Goal: Transaction & Acquisition: Purchase product/service

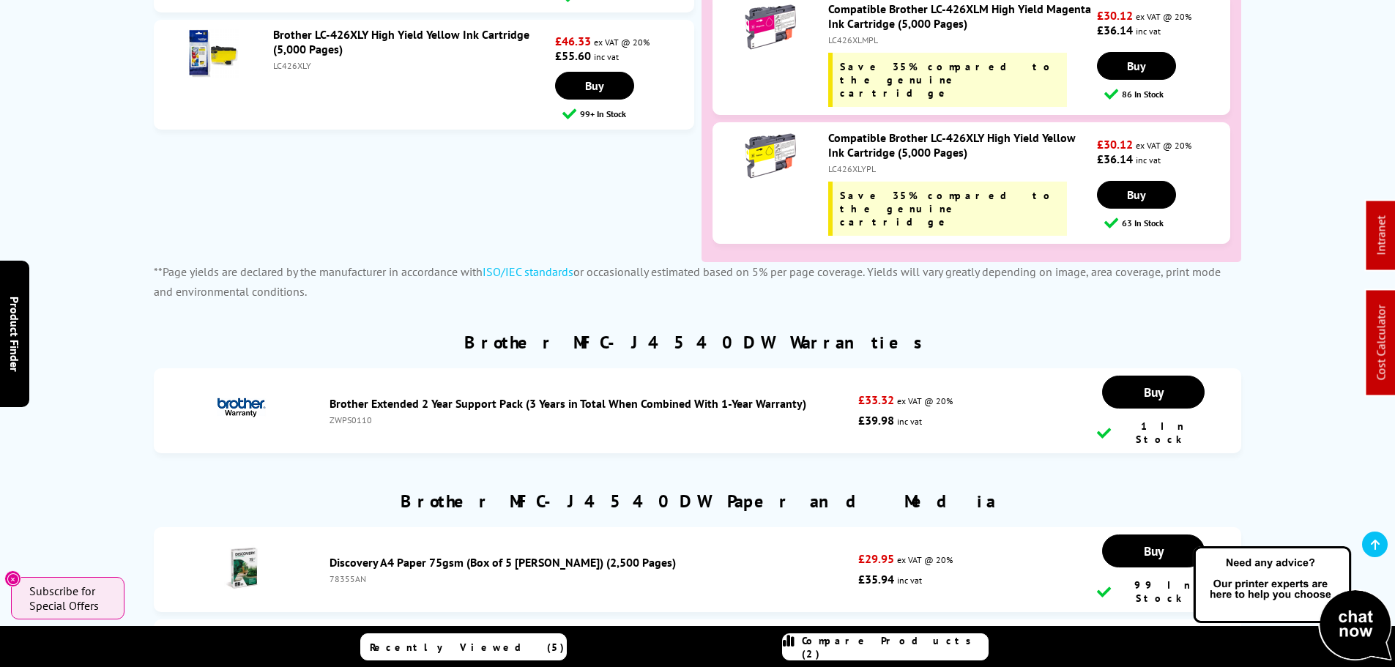
scroll to position [6080, 0]
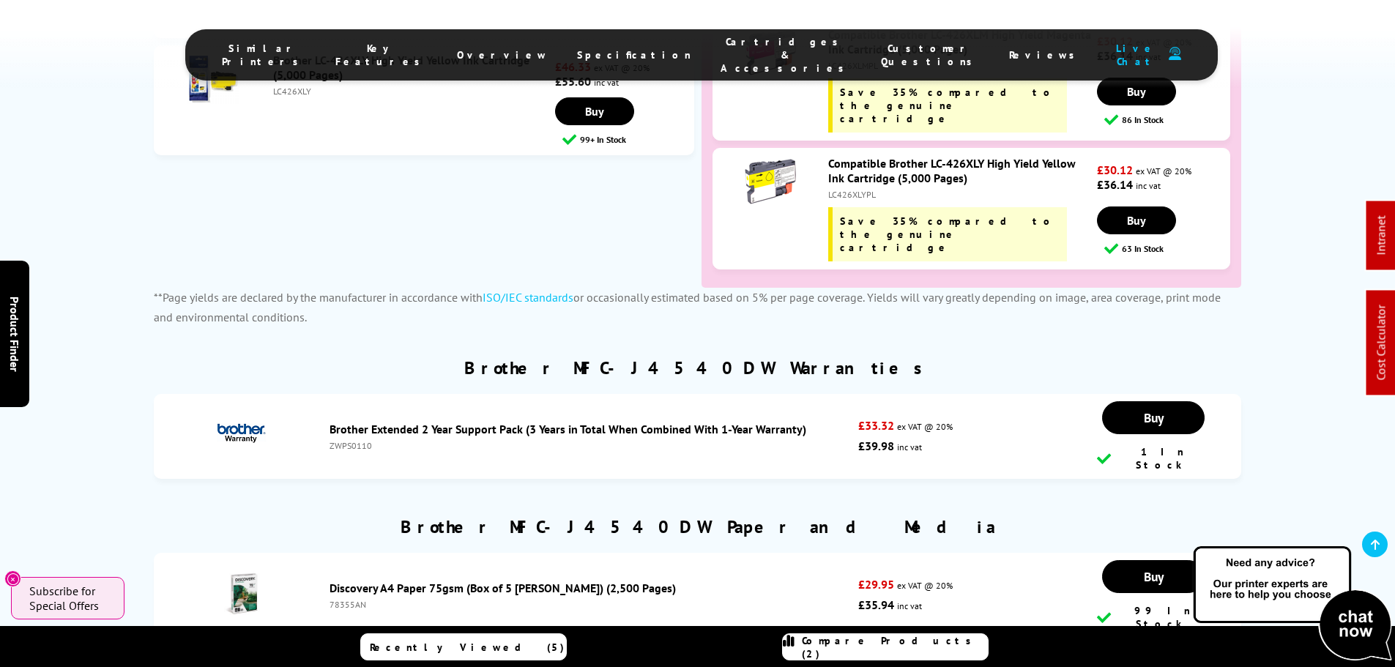
click at [478, 422] on link "Brother Extended 2 Year Support Pack (3 Years in Total When Combined With 1-Yea…" at bounding box center [568, 429] width 477 height 15
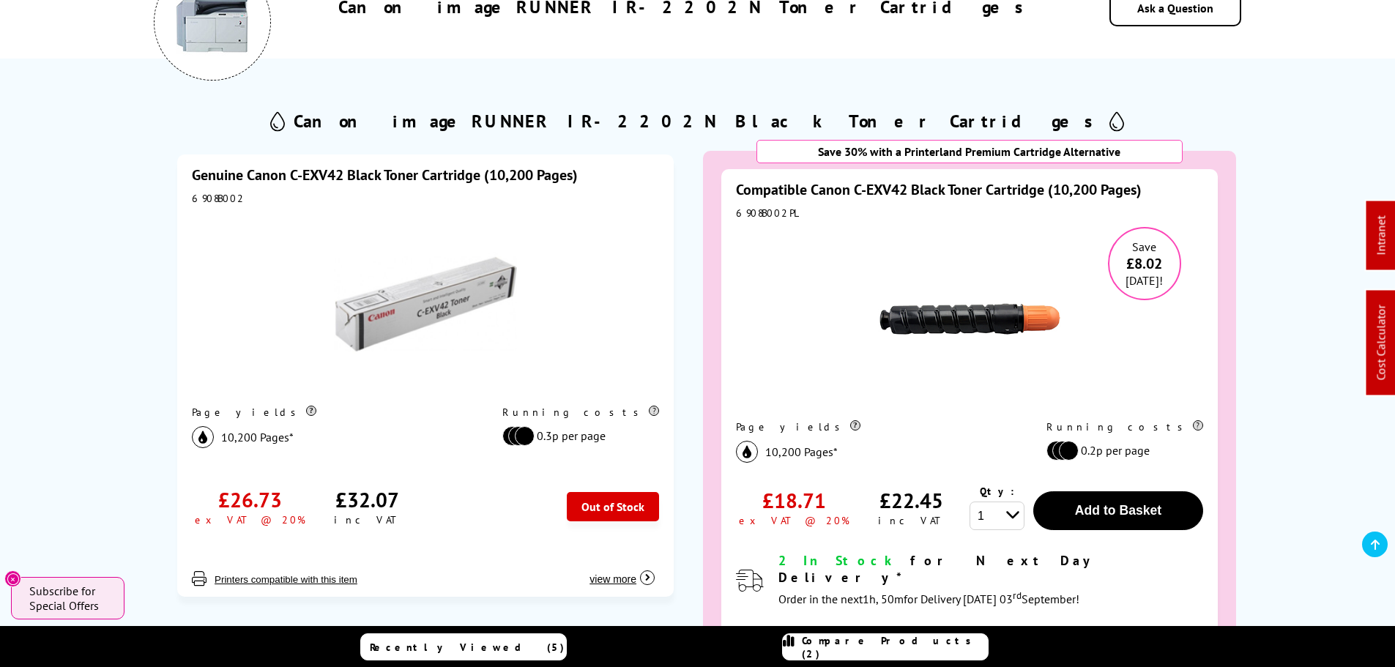
scroll to position [293, 0]
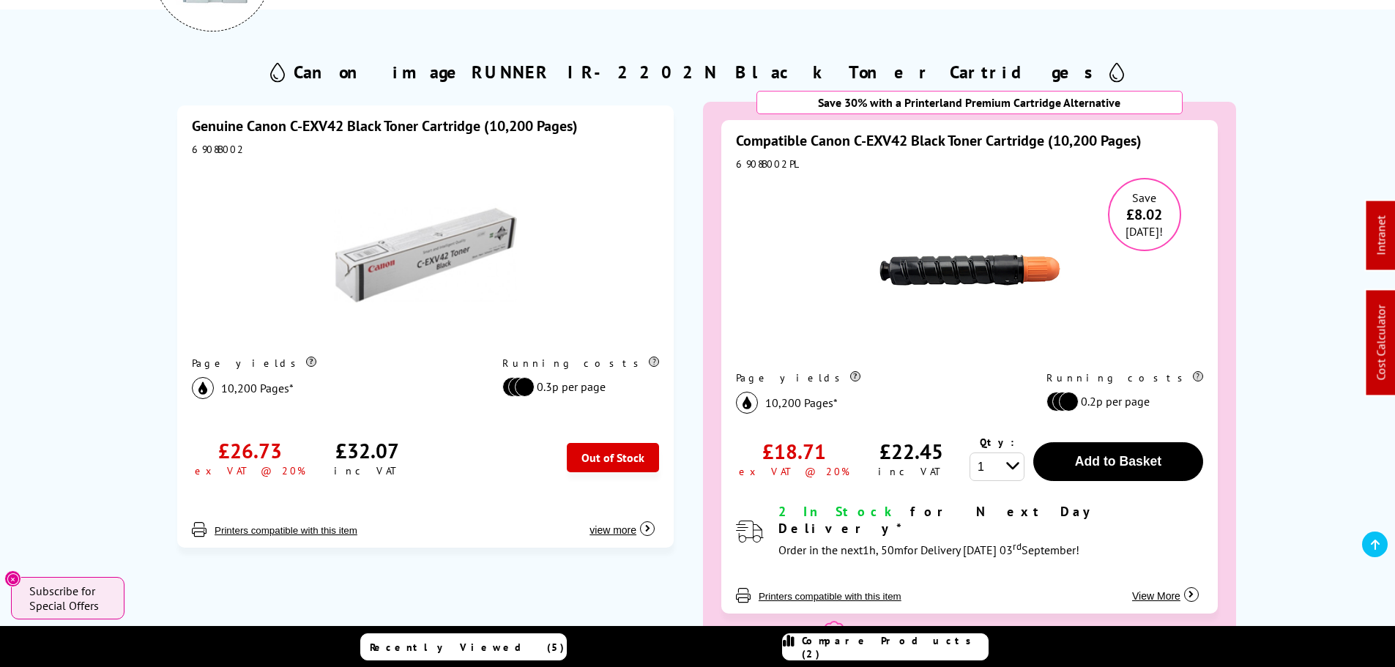
click at [398, 125] on link "Genuine Canon C-EXV42 Black Toner Cartridge (10,200 Pages)" at bounding box center [385, 125] width 386 height 19
click at [216, 150] on div "6908B002" at bounding box center [425, 149] width 467 height 13
copy div "6908B002"
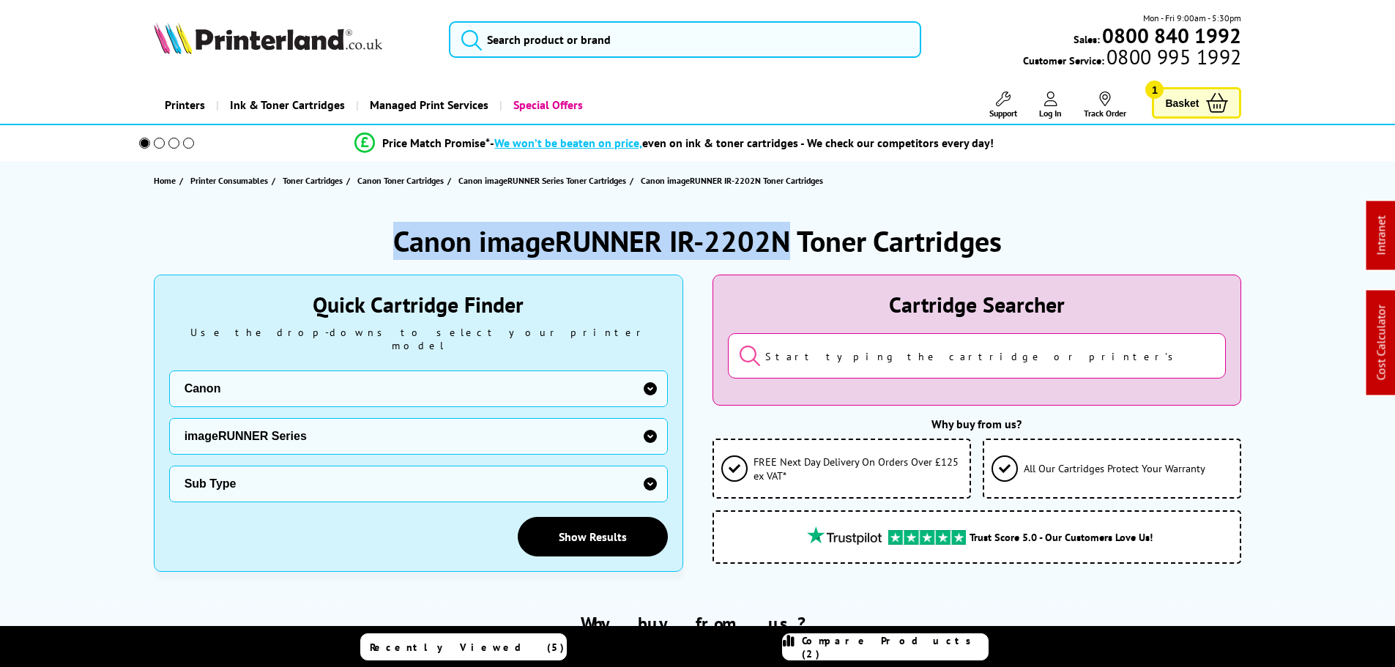
drag, startPoint x: 790, startPoint y: 237, endPoint x: 335, endPoint y: 238, distance: 454.9
click at [335, 238] on div "Canon imageRUNNER IR-2202N Toner Cartridges" at bounding box center [698, 241] width 1088 height 38
copy h1 "Canon imageRUNNER IR-2202N"
